Goal: Task Accomplishment & Management: Use online tool/utility

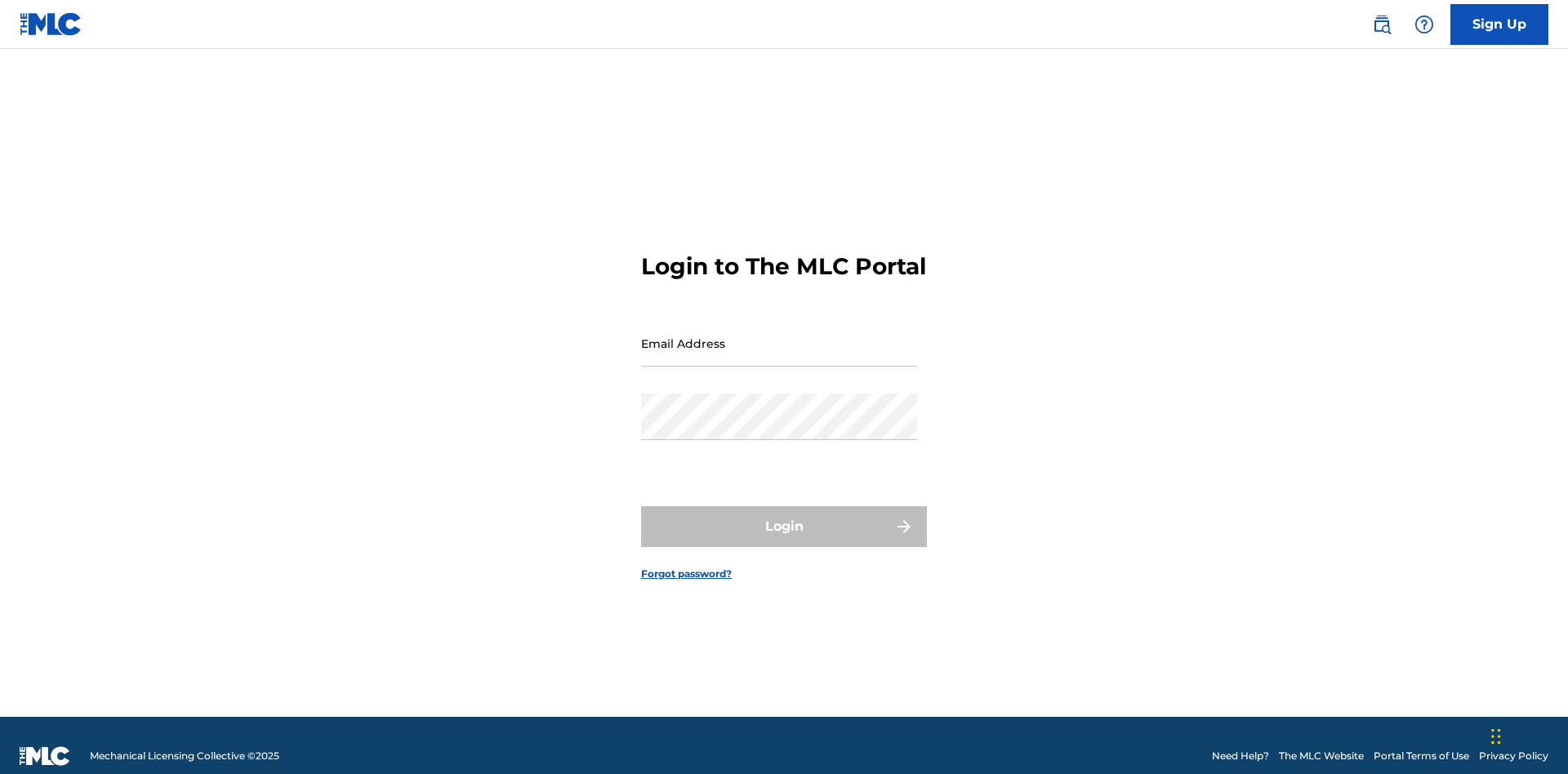
scroll to position [21, 0]
click at [780, 336] on input "Email Address" at bounding box center [779, 343] width 276 height 47
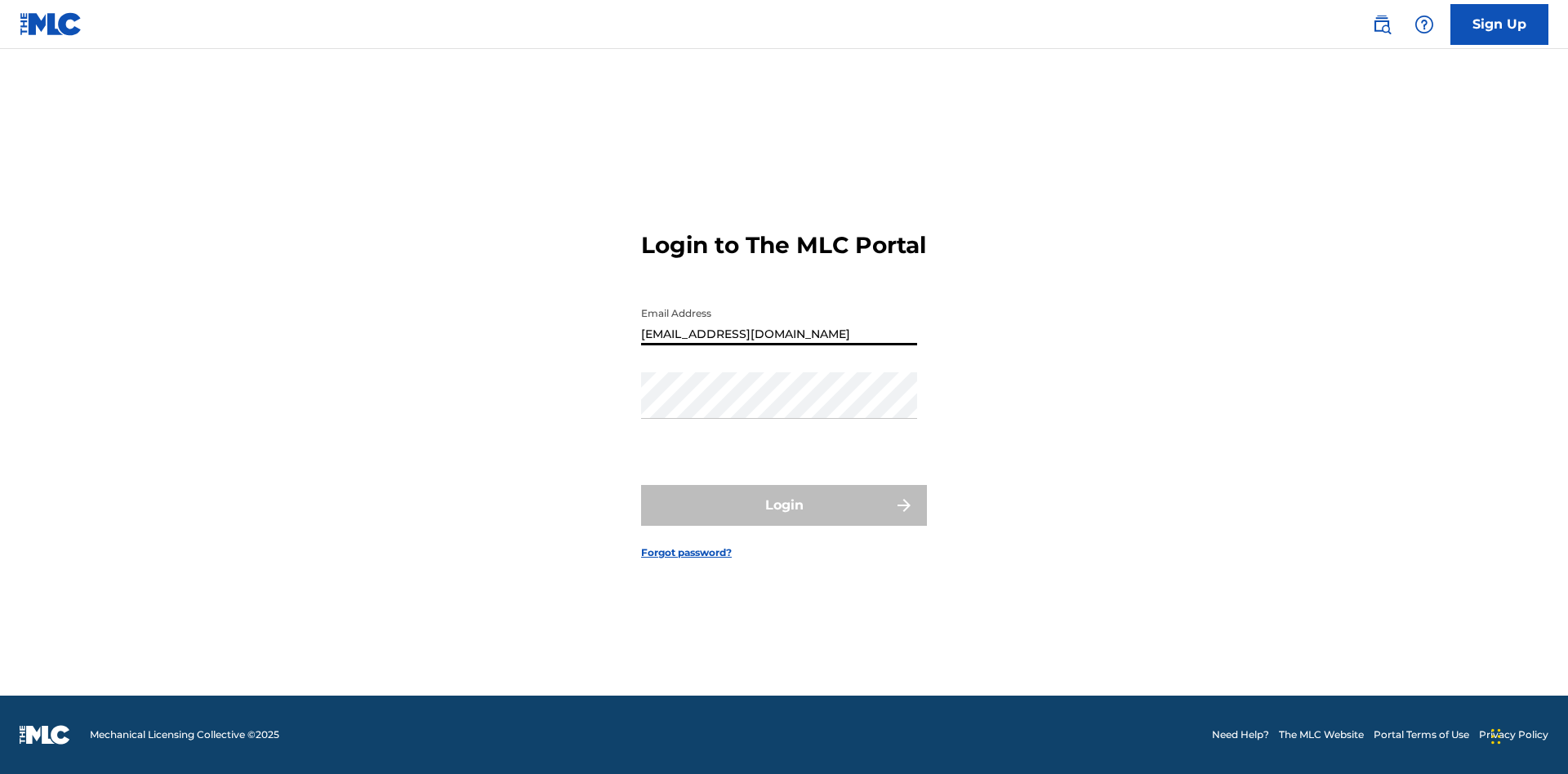
type input "Duke.McTesterson@gmail.com"
click at [784, 520] on button "Login" at bounding box center [784, 505] width 286 height 41
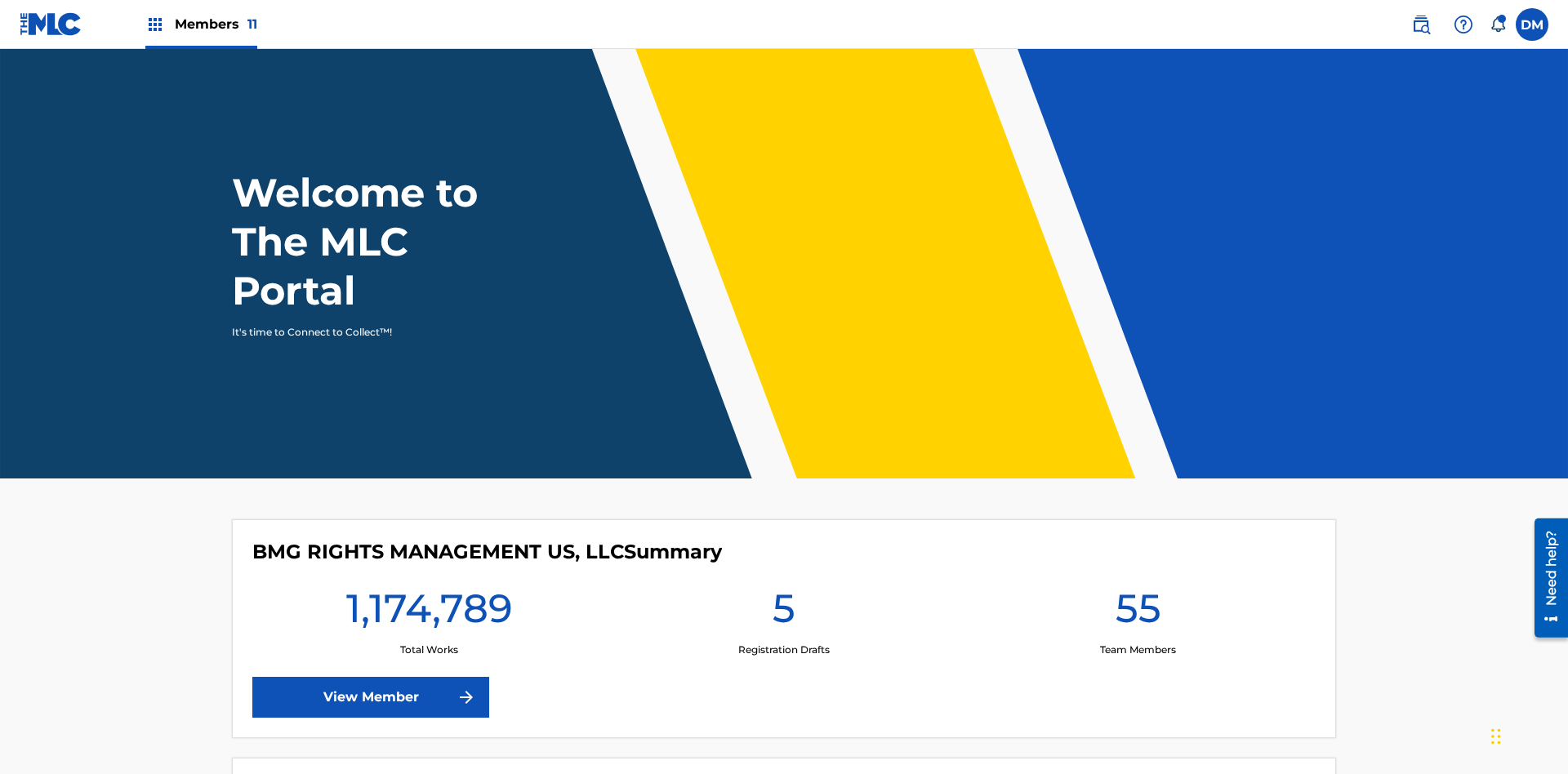
click at [201, 24] on span "Members 11" at bounding box center [216, 24] width 82 height 19
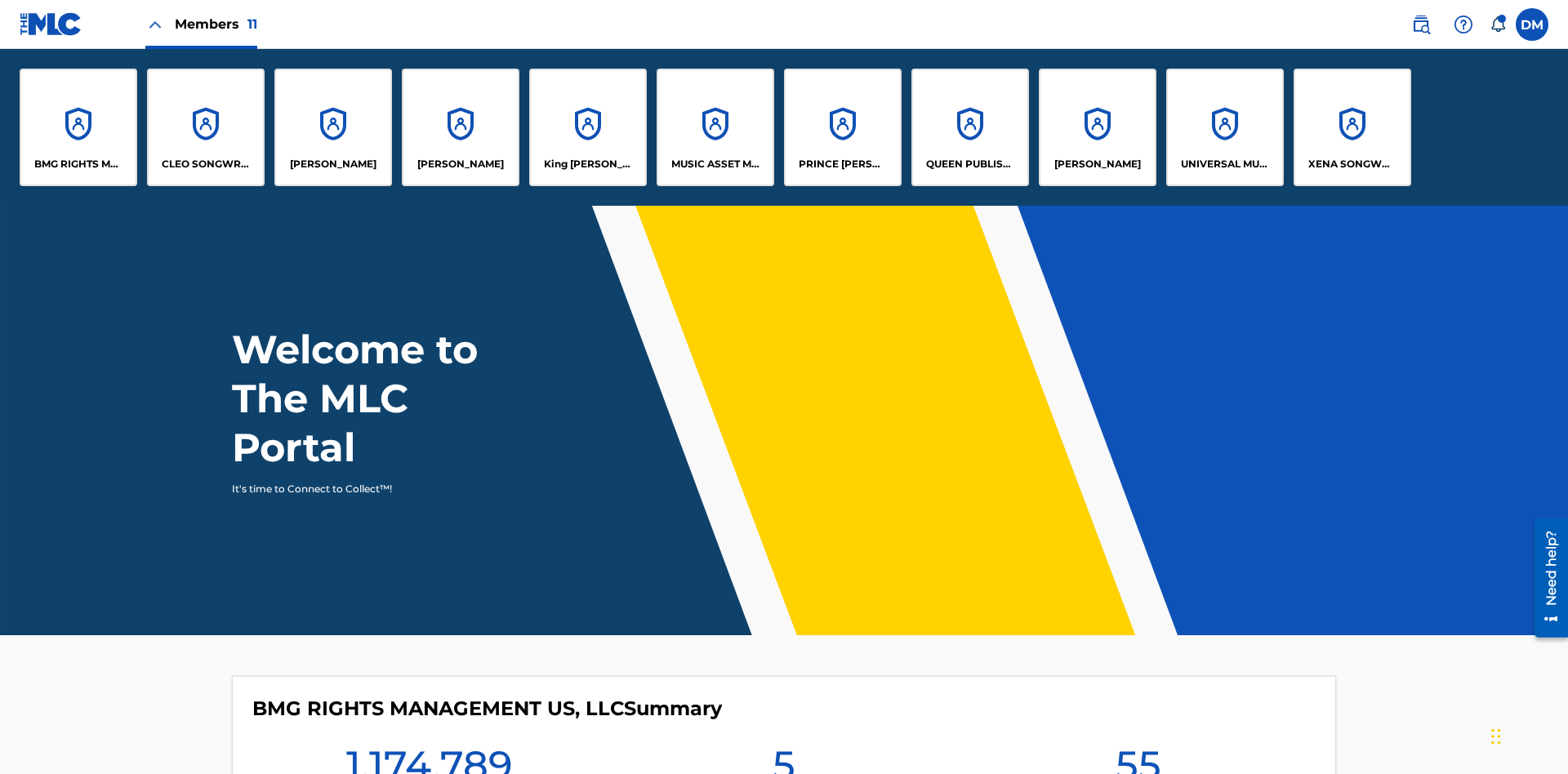
click at [460, 164] on p "EYAMA MCSINGER" at bounding box center [461, 164] width 87 height 15
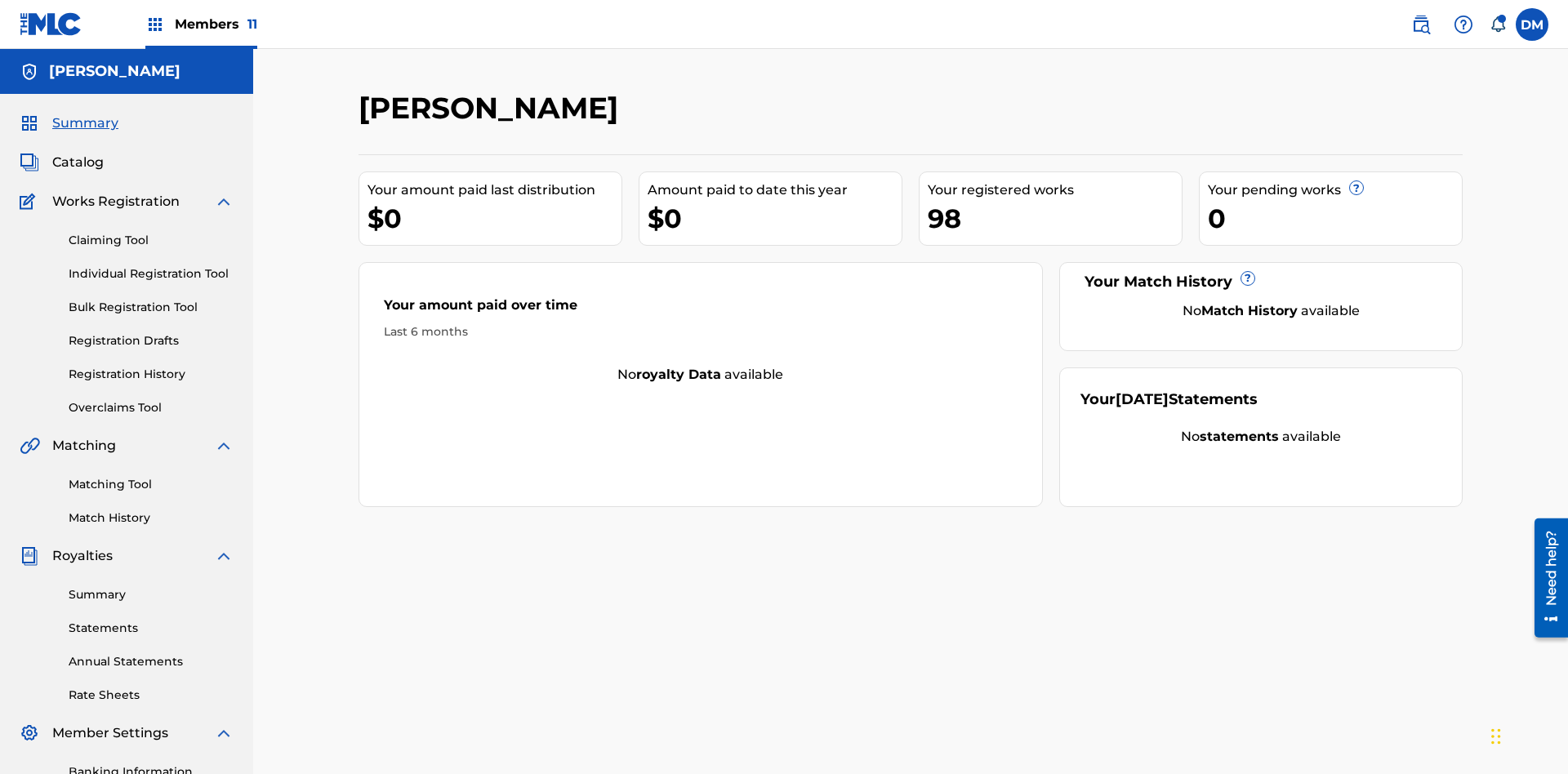
click at [151, 399] on link "Overclaims Tool" at bounding box center [151, 407] width 165 height 17
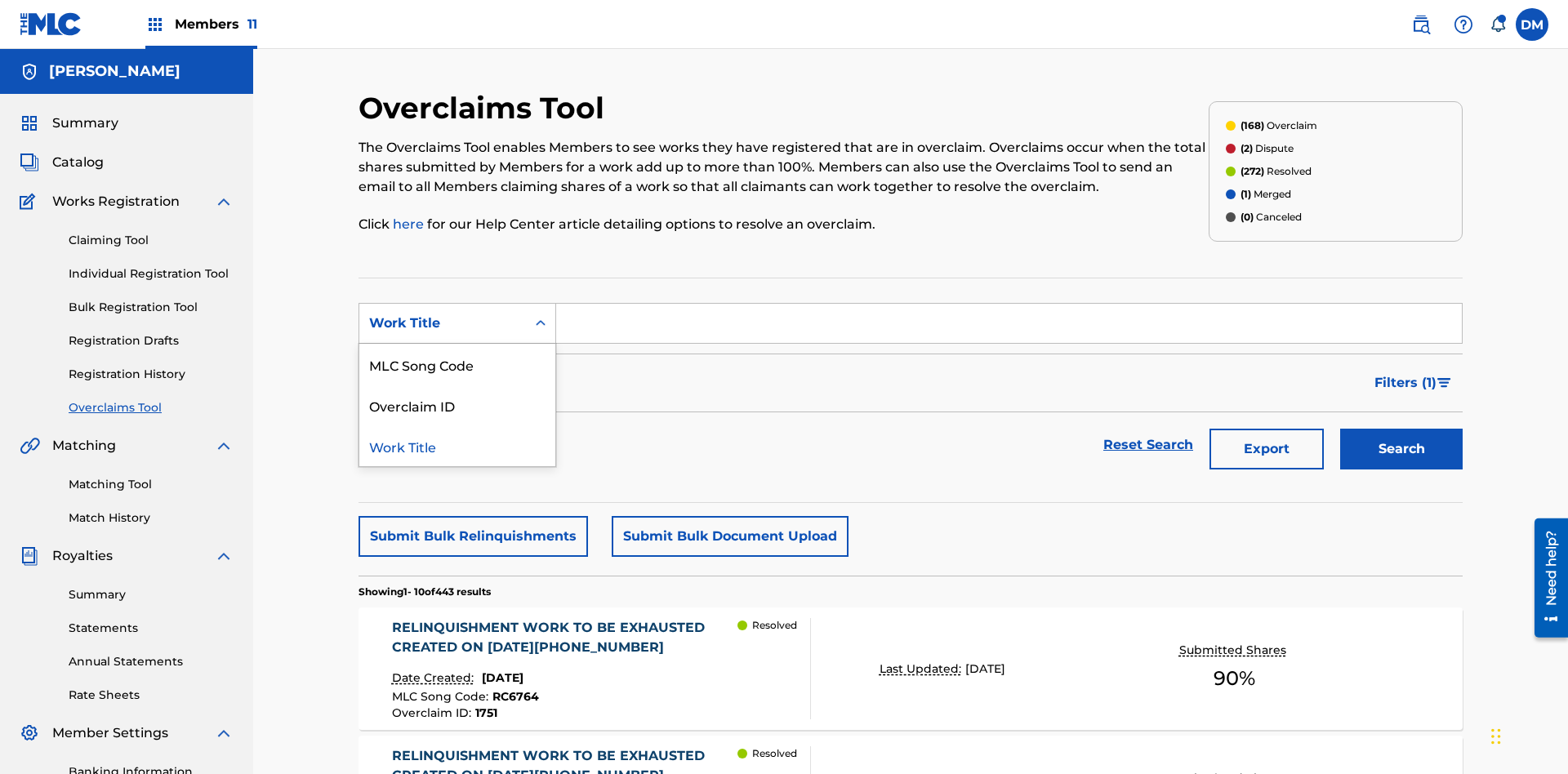
click at [458, 385] on div "Overclaim ID" at bounding box center [457, 405] width 196 height 41
